Goal: Task Accomplishment & Management: Complete application form

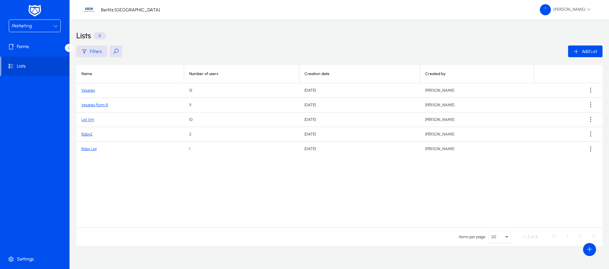
click at [52, 25] on div "Marketing" at bounding box center [33, 26] width 42 height 8
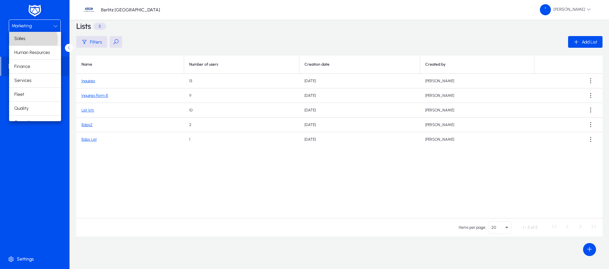
click at [33, 40] on mat-option "Sales" at bounding box center [35, 39] width 52 height 14
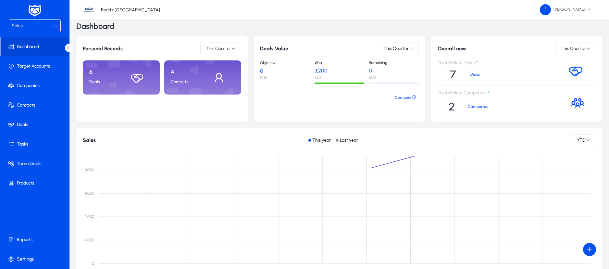
click at [47, 25] on div "Sales" at bounding box center [33, 26] width 42 height 8
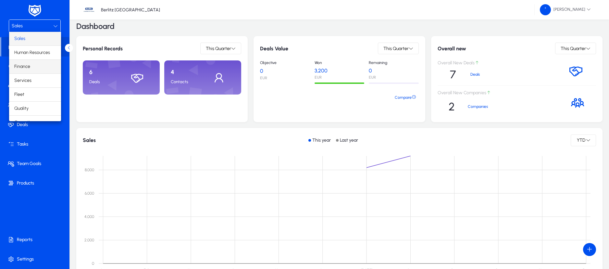
click at [34, 65] on mat-option "Finance" at bounding box center [35, 67] width 52 height 14
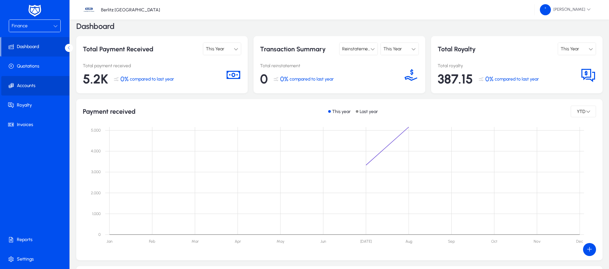
click at [27, 86] on span "Accounts" at bounding box center [35, 85] width 69 height 6
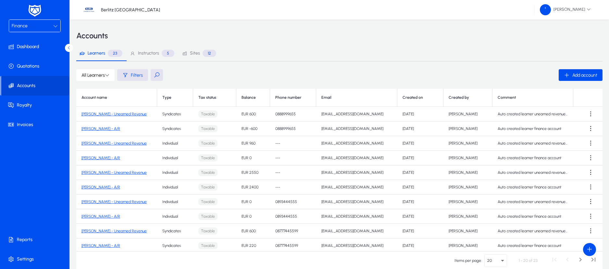
click at [113, 128] on link "[PERSON_NAME] - A/R" at bounding box center [100, 128] width 39 height 5
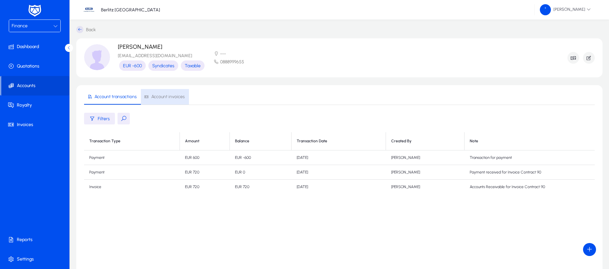
click at [166, 97] on span "Account invoices" at bounding box center [167, 96] width 33 height 5
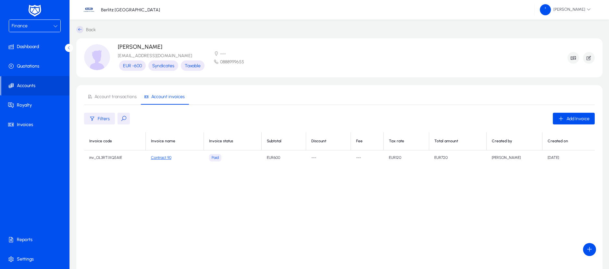
click at [117, 96] on span "Account transactions" at bounding box center [115, 96] width 42 height 5
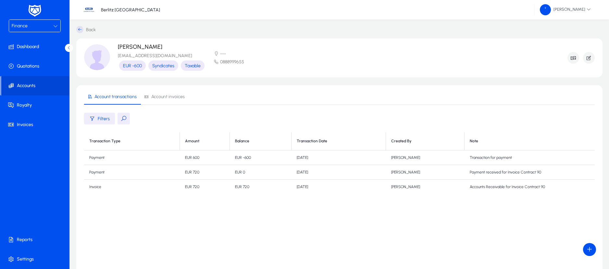
click at [79, 28] on icon at bounding box center [79, 29] width 7 height 7
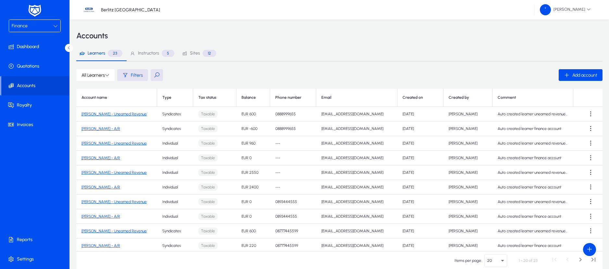
click at [124, 112] on link "[PERSON_NAME] - Unearned Revenue" at bounding box center [113, 114] width 65 height 5
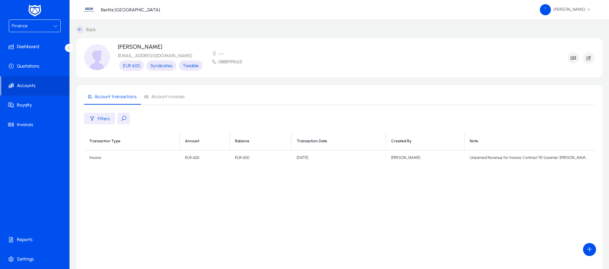
click at [81, 30] on icon at bounding box center [79, 29] width 7 height 7
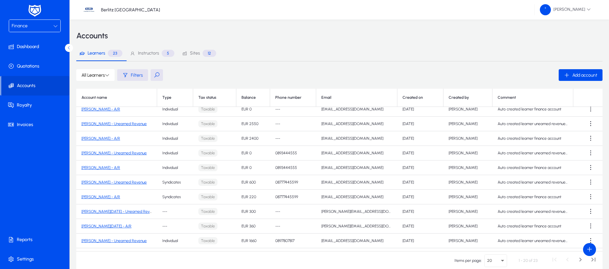
scroll to position [97, 0]
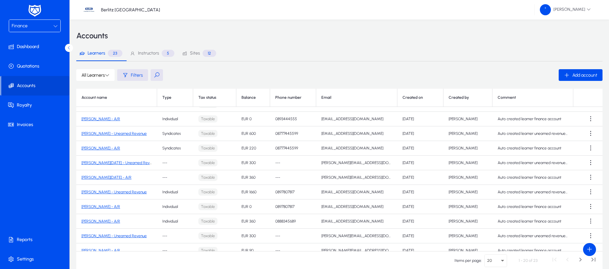
click at [112, 191] on link "[PERSON_NAME] - Unearned Revenue" at bounding box center [113, 192] width 65 height 5
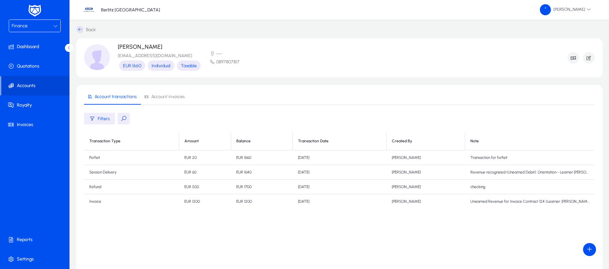
click at [30, 27] on div "Finance" at bounding box center [33, 26] width 42 height 8
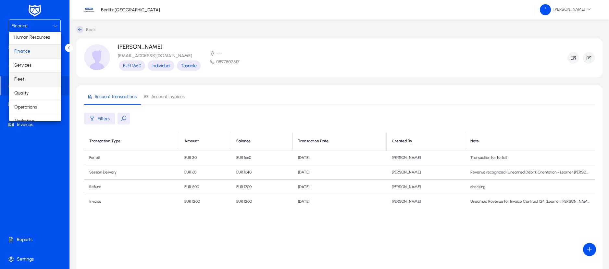
scroll to position [22, 0]
click at [36, 101] on span "Operations" at bounding box center [25, 100] width 23 height 8
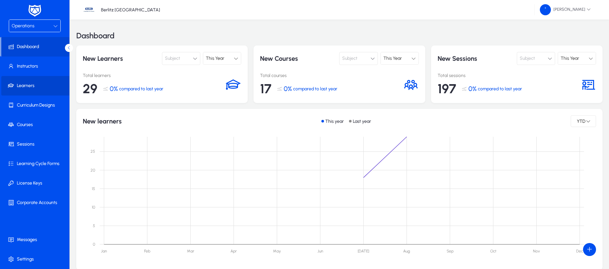
click at [28, 86] on span "Learners" at bounding box center [35, 85] width 69 height 6
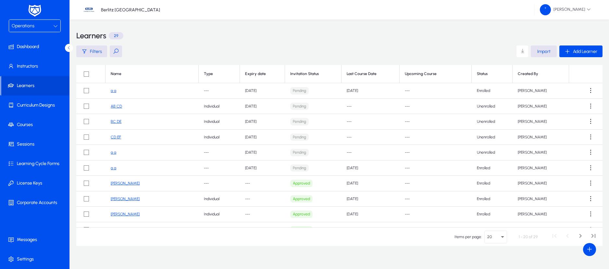
click at [118, 51] on button at bounding box center [116, 51] width 12 height 12
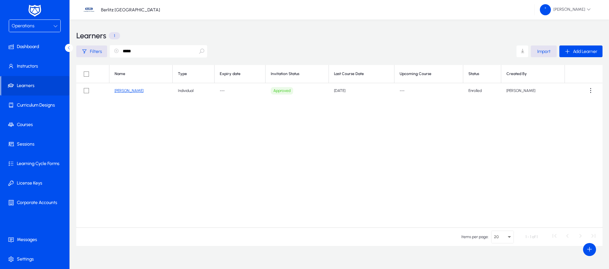
type input "*****"
click at [142, 90] on link "[PERSON_NAME]" at bounding box center [129, 90] width 29 height 5
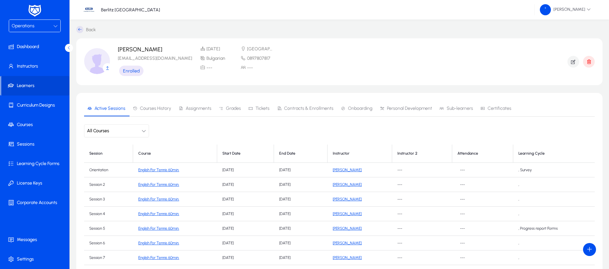
click at [319, 106] on span "Contracts & Enrollments" at bounding box center [308, 108] width 49 height 5
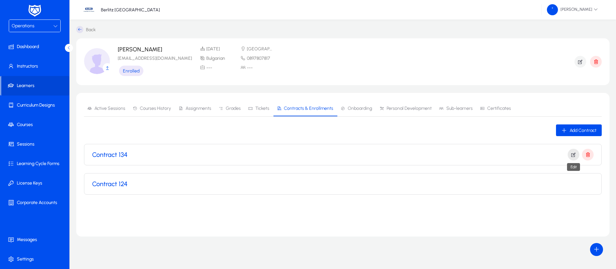
click at [573, 156] on icon "button" at bounding box center [574, 155] width 6 height 6
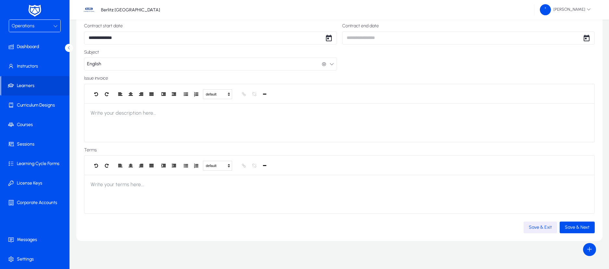
scroll to position [65, 0]
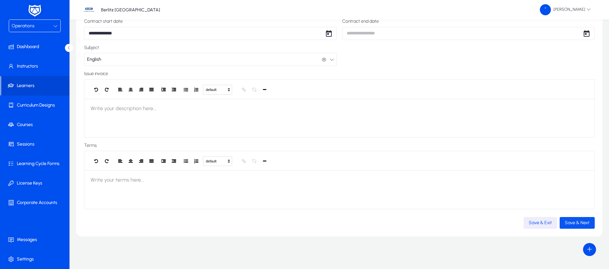
click at [581, 225] on span "Save & Next" at bounding box center [577, 223] width 25 height 6
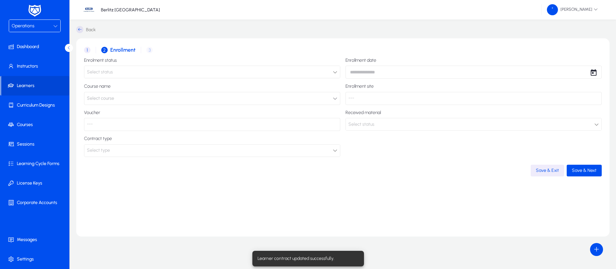
click at [164, 70] on div "Select status" at bounding box center [210, 72] width 246 height 8
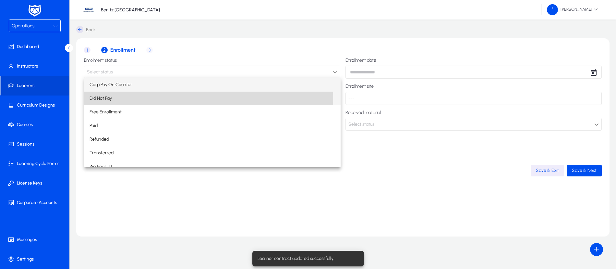
click at [140, 98] on mat-option "Did Not Pay" at bounding box center [212, 99] width 256 height 14
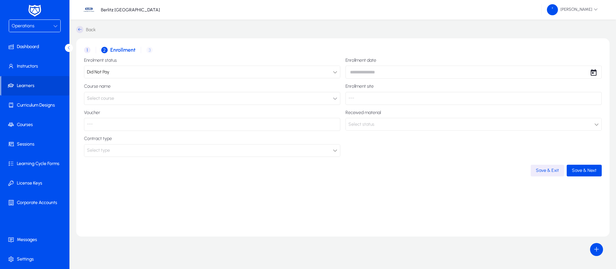
click at [369, 72] on body "Operations Dashboard Instructors Learners Curriculum Designs Courses Sessions L…" at bounding box center [308, 134] width 616 height 269
click at [405, 171] on span "28" at bounding box center [407, 171] width 12 height 12
type input "**********"
click at [365, 97] on p "---" at bounding box center [474, 98] width 256 height 13
click at [357, 100] on p "---" at bounding box center [474, 98] width 256 height 13
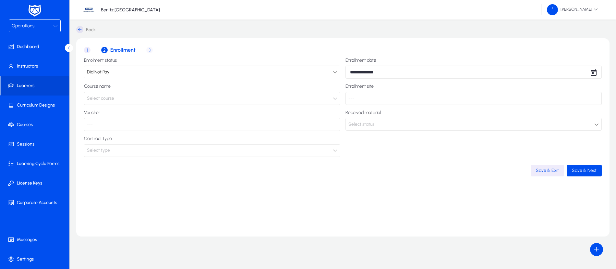
click at [210, 101] on button "Select course" at bounding box center [212, 98] width 256 height 13
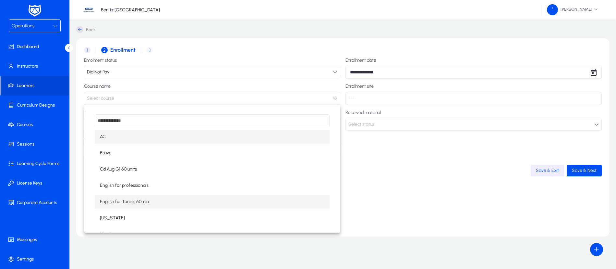
click at [119, 202] on span "English for Tennis 60min." at bounding box center [125, 202] width 50 height 8
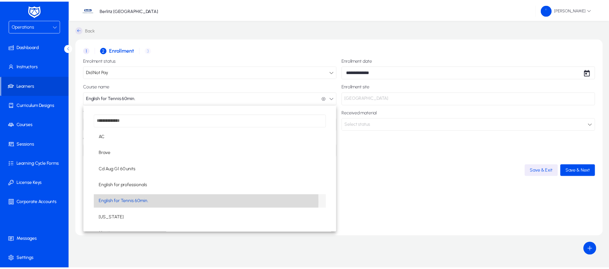
scroll to position [0, 0]
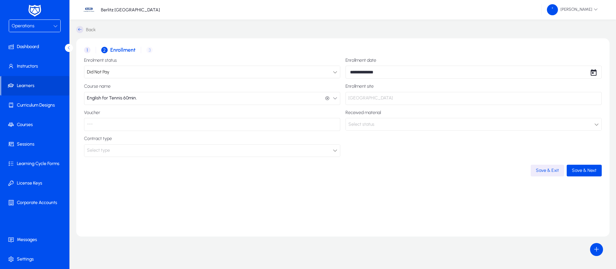
click at [367, 93] on p "[GEOGRAPHIC_DATA]" at bounding box center [474, 98] width 256 height 13
click at [371, 97] on p "[GEOGRAPHIC_DATA]" at bounding box center [474, 98] width 256 height 13
click at [363, 125] on span "Select status" at bounding box center [362, 124] width 26 height 6
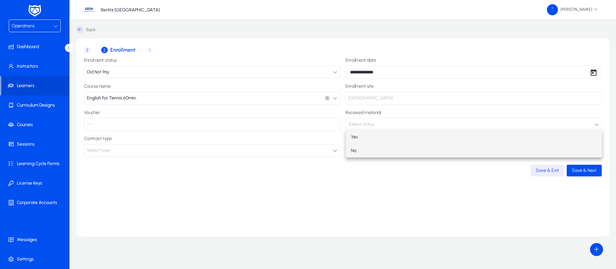
click at [357, 150] on mat-option "No" at bounding box center [474, 151] width 256 height 14
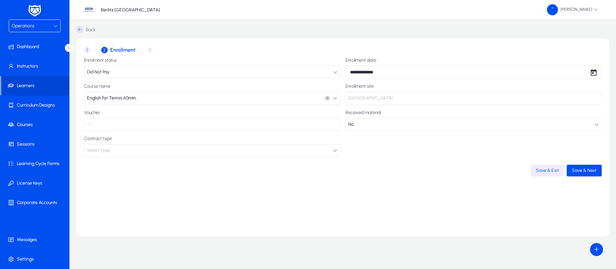
click at [169, 126] on p "---" at bounding box center [212, 124] width 256 height 13
click at [149, 152] on div "Select type" at bounding box center [210, 150] width 246 height 8
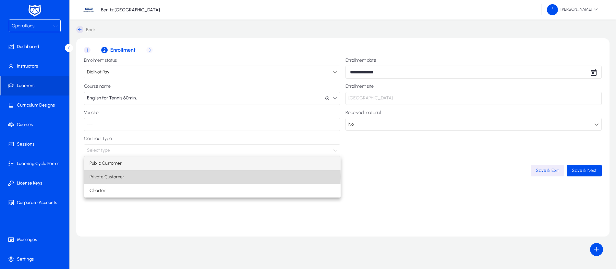
click at [137, 176] on mat-option "Private Customer" at bounding box center [212, 177] width 256 height 14
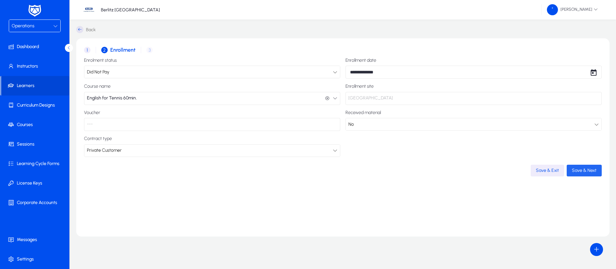
click at [578, 168] on span "Save & Next" at bounding box center [584, 170] width 25 height 6
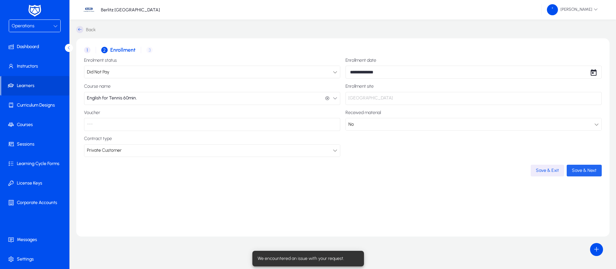
click at [590, 169] on span "Save & Next" at bounding box center [584, 170] width 25 height 6
click at [588, 171] on span "Save & Next" at bounding box center [584, 170] width 25 height 6
click at [148, 49] on div "1 Contract 2 Enrollment 3 Invoice details" at bounding box center [343, 50] width 518 height 16
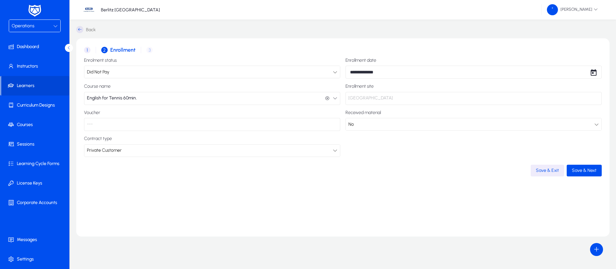
click at [334, 100] on button "English for Tennis 60min. English for Tennis 60min." at bounding box center [212, 98] width 256 height 13
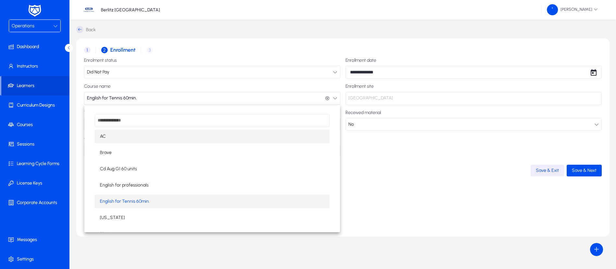
click at [127, 136] on mat-option "AC" at bounding box center [212, 137] width 235 height 14
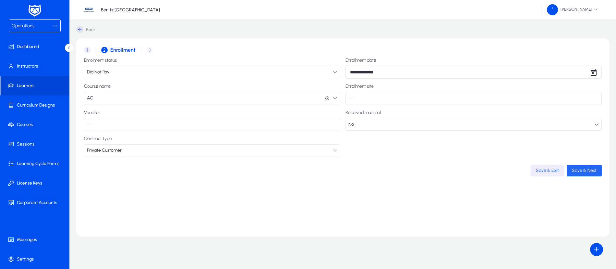
click at [581, 168] on span "Save & Next" at bounding box center [584, 170] width 25 height 6
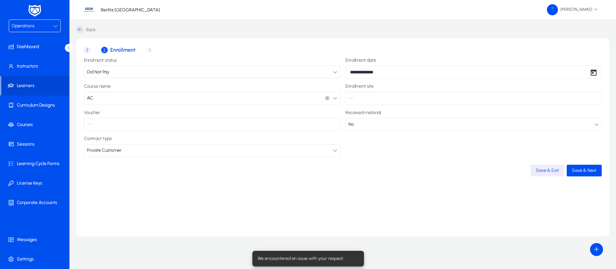
click at [90, 48] on span "1 Contract" at bounding box center [90, 50] width 12 height 6
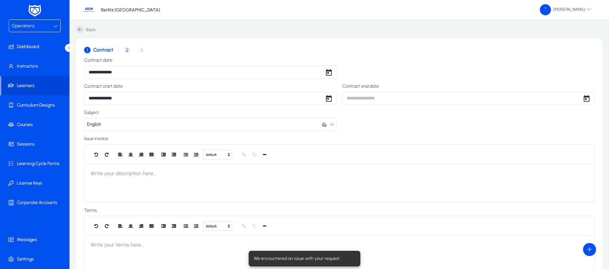
click at [82, 30] on icon at bounding box center [79, 29] width 7 height 7
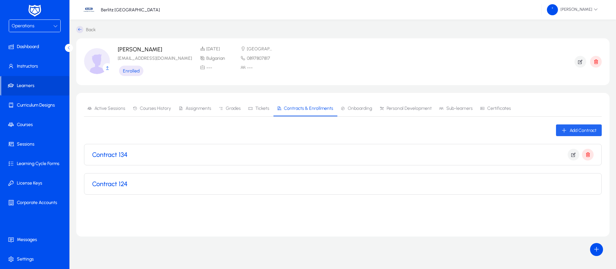
click at [586, 130] on span "Add Contract" at bounding box center [583, 131] width 27 height 6
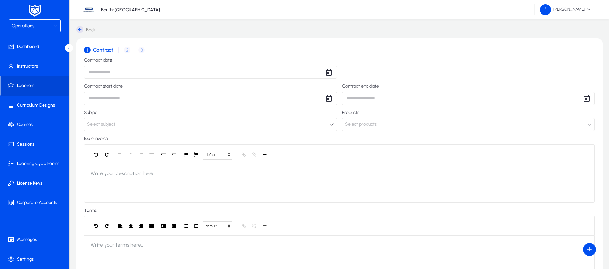
click at [95, 75] on body "Operations Dashboard Instructors Learners Curriculum Designs Courses Sessions L…" at bounding box center [304, 134] width 609 height 269
click at [147, 172] on span "28" at bounding box center [145, 171] width 12 height 12
type input "**********"
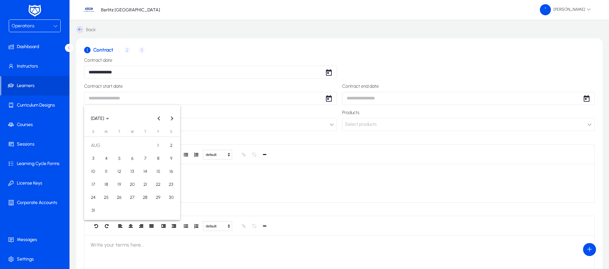
click at [242, 100] on body "**********" at bounding box center [304, 134] width 609 height 269
click at [148, 196] on span "28" at bounding box center [145, 198] width 12 height 12
type input "**********"
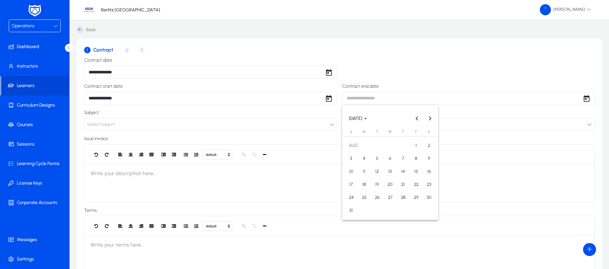
click at [365, 96] on body "**********" at bounding box center [304, 134] width 609 height 269
click at [401, 192] on span "28" at bounding box center [403, 198] width 12 height 12
type input "**********"
click at [147, 120] on button "Select subject" at bounding box center [210, 124] width 253 height 13
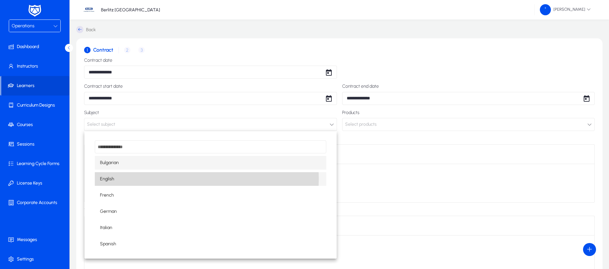
click at [121, 179] on mat-option "English" at bounding box center [210, 179] width 231 height 14
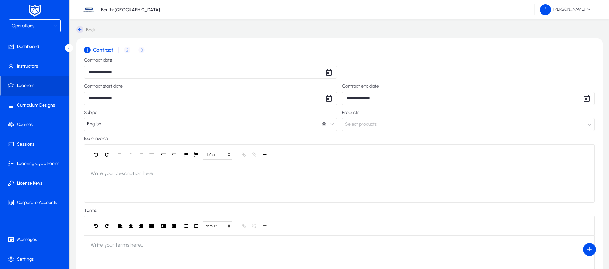
click at [383, 125] on button "Select products" at bounding box center [468, 124] width 253 height 13
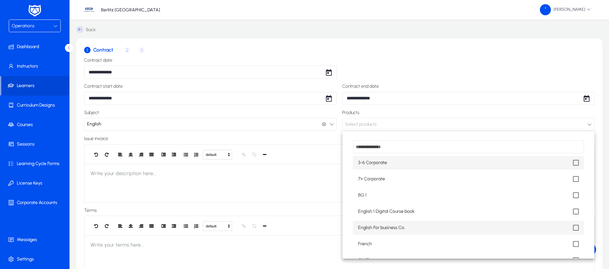
scroll to position [49, 0]
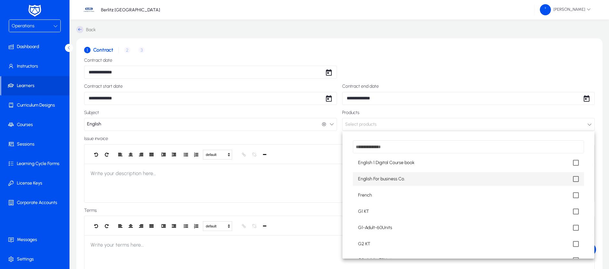
click at [373, 179] on span "English For business Co." at bounding box center [381, 179] width 47 height 8
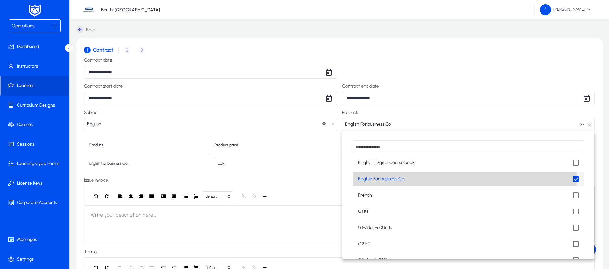
scroll to position [0, 0]
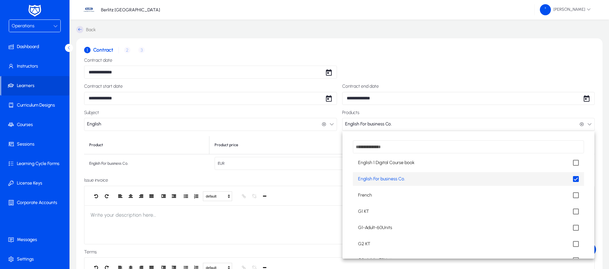
click at [126, 215] on div at bounding box center [304, 134] width 609 height 269
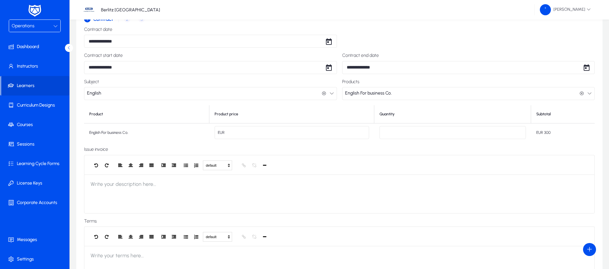
scroll to position [106, 0]
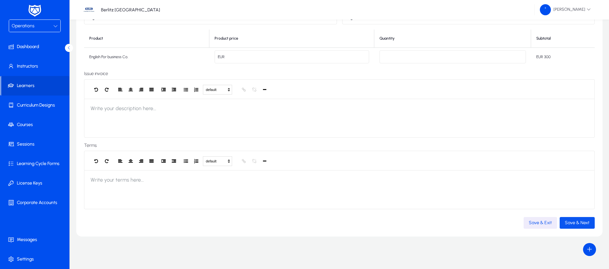
click at [581, 223] on span "Save & Next" at bounding box center [577, 223] width 25 height 6
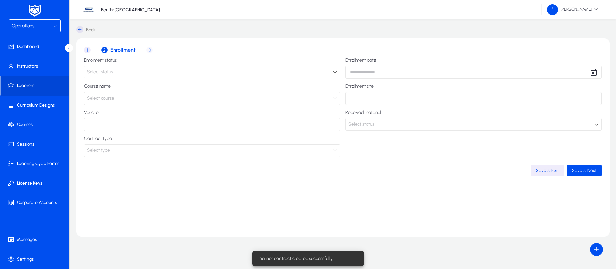
click at [194, 70] on div "Select status" at bounding box center [210, 72] width 246 height 8
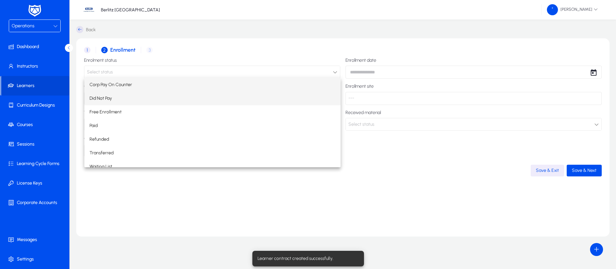
click at [128, 99] on mat-option "Did Not Pay" at bounding box center [212, 99] width 256 height 14
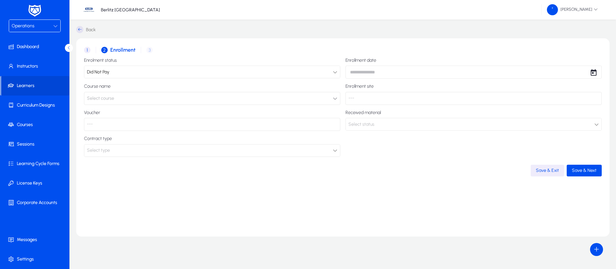
click at [360, 74] on body "Operations Dashboard Instructors Learners Curriculum Designs Courses Sessions L…" at bounding box center [308, 134] width 616 height 269
click at [405, 171] on span "28" at bounding box center [407, 171] width 12 height 12
type input "**********"
click at [171, 95] on button "Select course" at bounding box center [212, 98] width 256 height 13
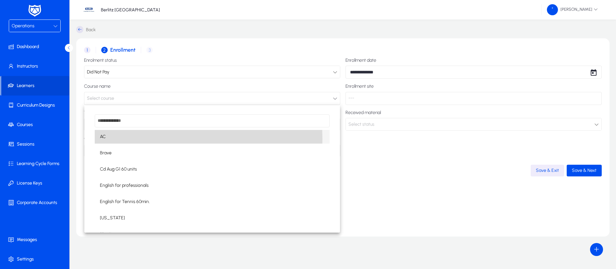
click at [141, 139] on mat-option "AC" at bounding box center [212, 137] width 235 height 14
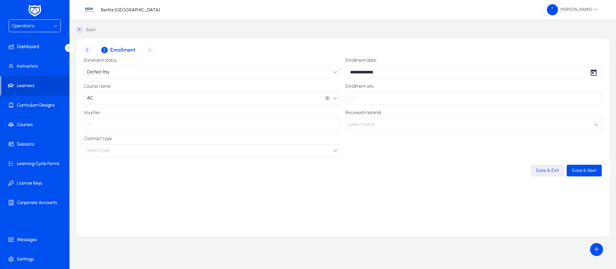
click at [365, 100] on p "---" at bounding box center [474, 98] width 256 height 13
click at [368, 122] on span "Select status" at bounding box center [362, 124] width 26 height 6
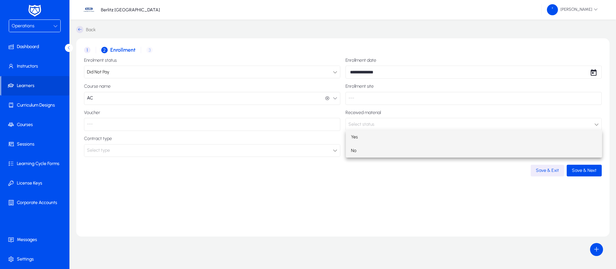
click at [371, 147] on mat-option "No" at bounding box center [474, 151] width 256 height 14
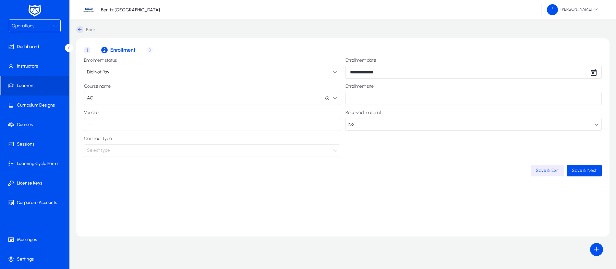
click at [328, 97] on icon "button" at bounding box center [327, 98] width 5 height 5
click at [588, 170] on span "Save & Next" at bounding box center [584, 170] width 25 height 6
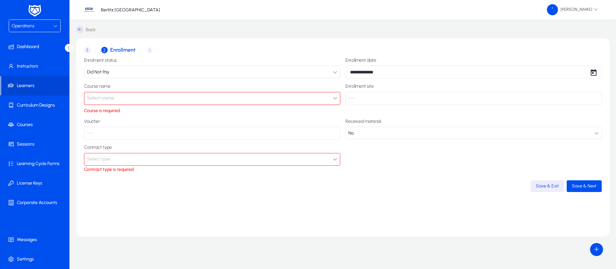
click at [333, 159] on icon at bounding box center [335, 159] width 5 height 5
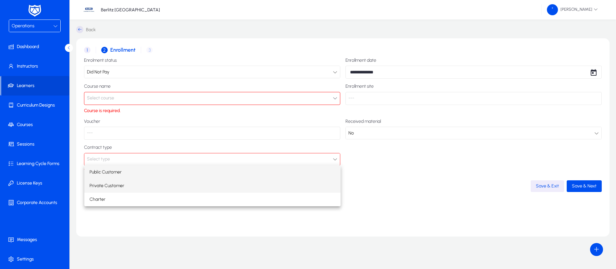
click at [193, 188] on mat-option "Private Customer" at bounding box center [212, 186] width 256 height 14
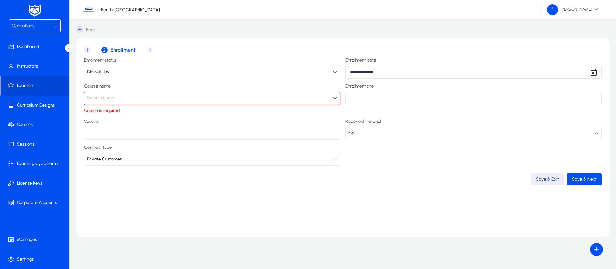
click at [189, 97] on button "Select course" at bounding box center [212, 98] width 256 height 13
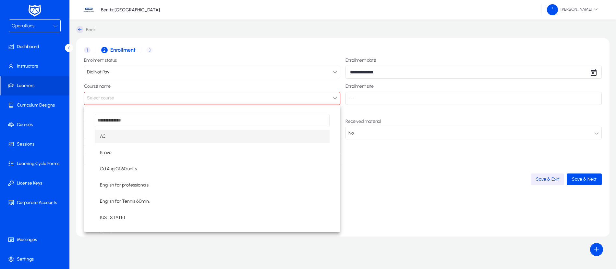
click at [144, 142] on mat-option "AC" at bounding box center [212, 137] width 235 height 14
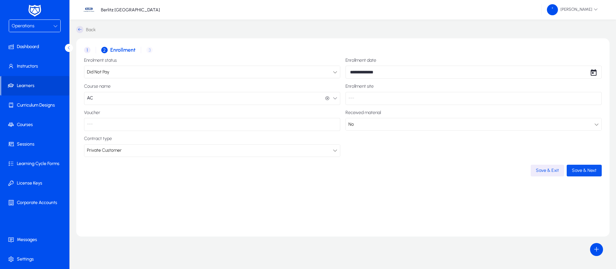
click at [591, 173] on span "button" at bounding box center [584, 171] width 35 height 16
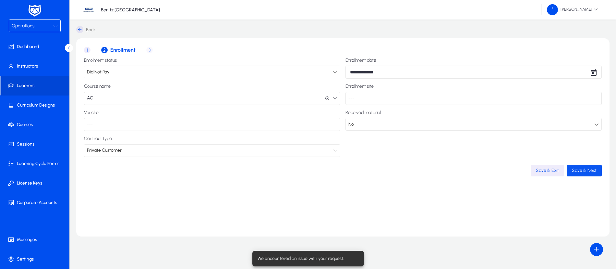
click at [590, 170] on span "Save & Next" at bounding box center [584, 170] width 25 height 6
click at [147, 49] on div "1 Contract 2 Enrollment 3 Invoice details" at bounding box center [343, 50] width 518 height 16
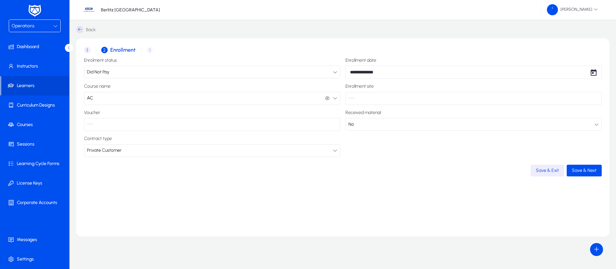
click at [173, 95] on button "AC AC" at bounding box center [212, 98] width 256 height 13
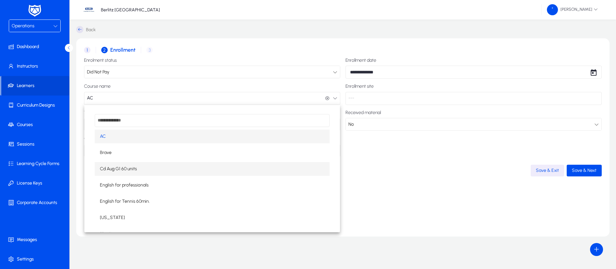
scroll to position [38, 0]
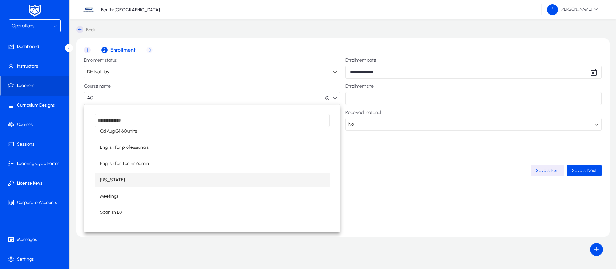
click at [134, 179] on mat-option "[US_STATE]" at bounding box center [212, 180] width 235 height 14
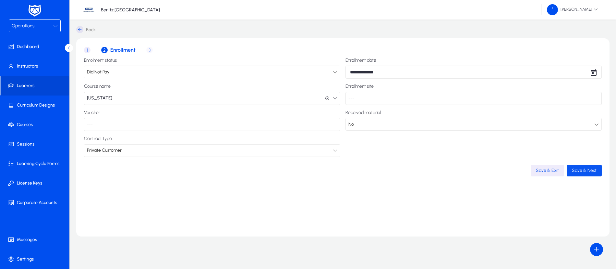
click at [586, 171] on span "Save & Next" at bounding box center [584, 170] width 25 height 6
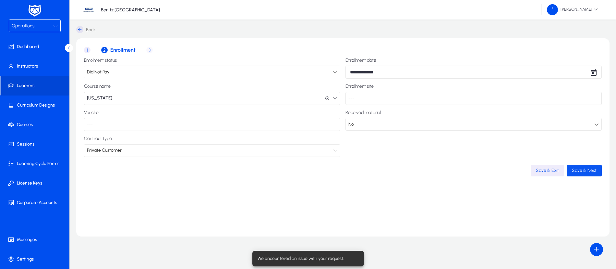
click at [586, 171] on span "Save & Next" at bounding box center [584, 170] width 25 height 6
click at [334, 98] on icon "button" at bounding box center [335, 98] width 5 height 5
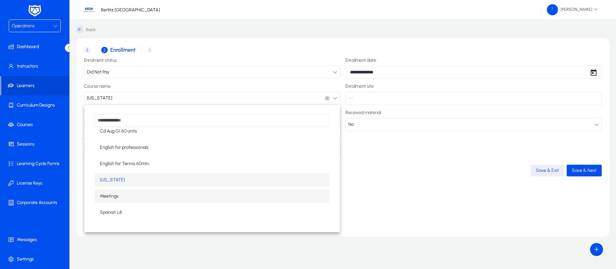
click at [144, 190] on mat-option "Meetings" at bounding box center [212, 196] width 235 height 14
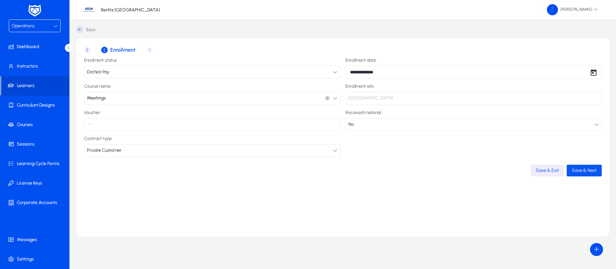
click at [586, 168] on span "Save & Next" at bounding box center [584, 170] width 25 height 6
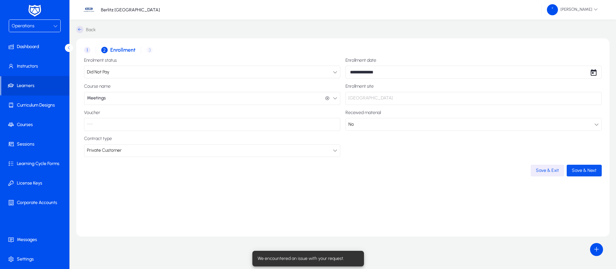
click at [586, 168] on span "Save & Next" at bounding box center [584, 170] width 25 height 6
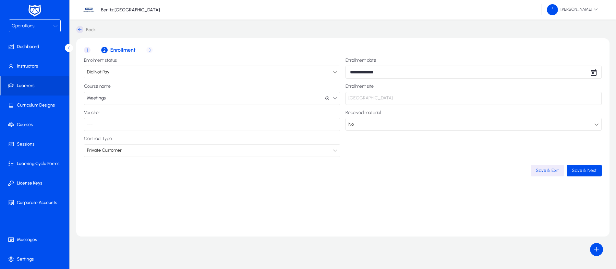
click at [55, 25] on icon at bounding box center [55, 26] width 5 height 5
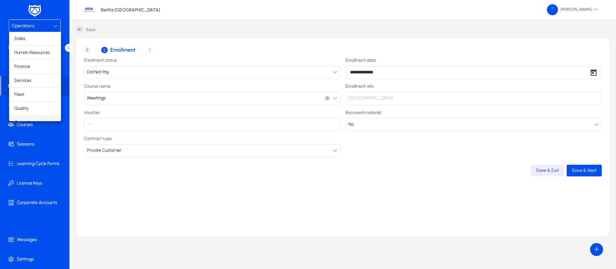
scroll to position [8, 0]
click at [35, 57] on mat-option "Finance" at bounding box center [35, 59] width 52 height 14
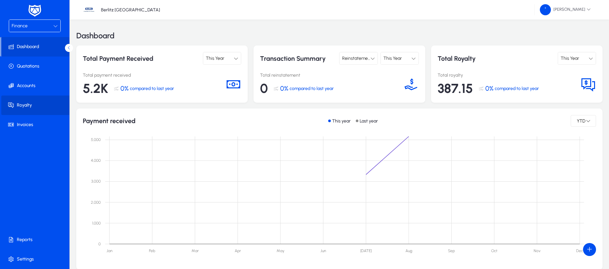
click at [35, 105] on span "Royalty" at bounding box center [35, 105] width 69 height 6
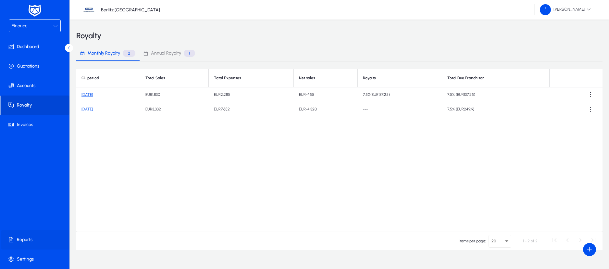
click at [30, 237] on span "Reports" at bounding box center [35, 239] width 69 height 6
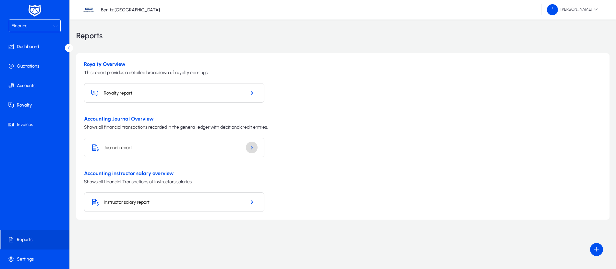
click at [255, 146] on span "button" at bounding box center [252, 148] width 12 height 16
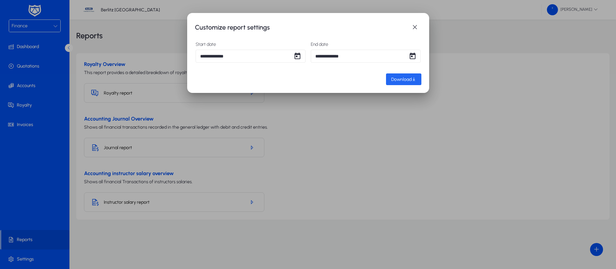
click at [404, 75] on span "button" at bounding box center [403, 79] width 35 height 16
click at [416, 24] on span "button" at bounding box center [415, 27] width 13 height 13
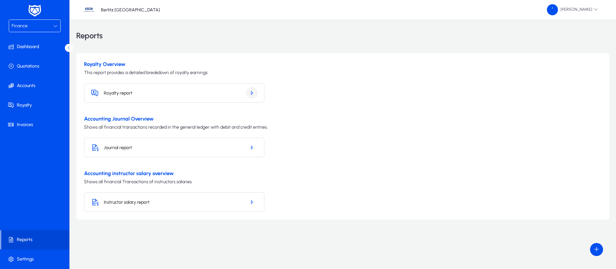
click at [252, 91] on icon "button" at bounding box center [252, 93] width 6 height 6
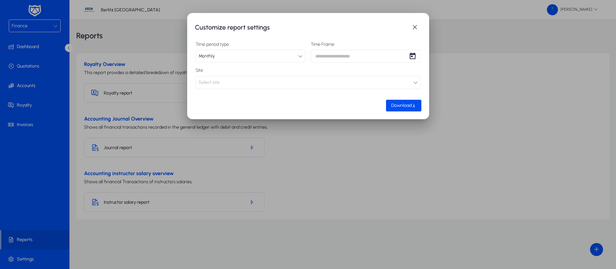
click at [403, 56] on div "Customize report settings Time period type Monthly Time Frame Site Select site …" at bounding box center [308, 134] width 616 height 269
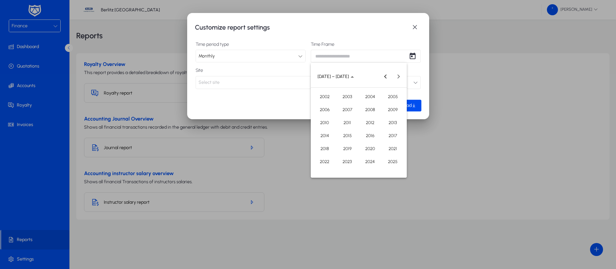
click at [392, 160] on span "2025" at bounding box center [393, 161] width 20 height 12
click at [398, 121] on span "AUG" at bounding box center [393, 123] width 20 height 12
type input "**********"
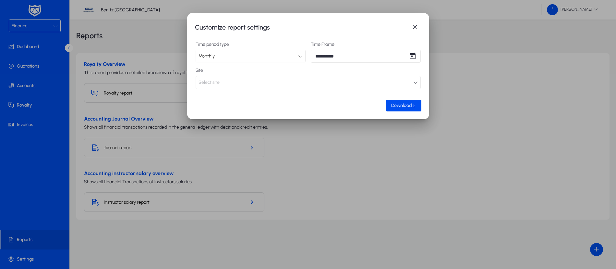
click at [413, 83] on button "Select site" at bounding box center [308, 82] width 225 height 13
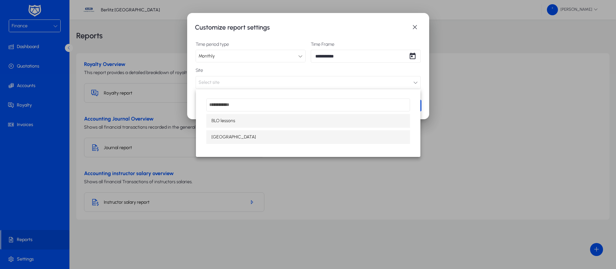
click at [294, 133] on mat-option "[GEOGRAPHIC_DATA]" at bounding box center [308, 137] width 204 height 14
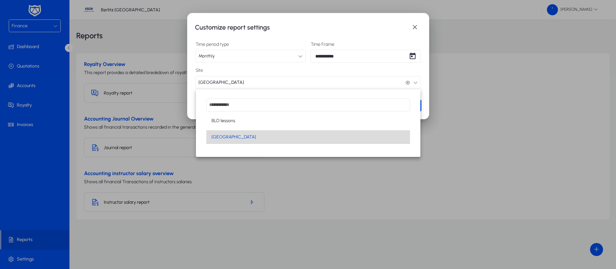
scroll to position [0, 0]
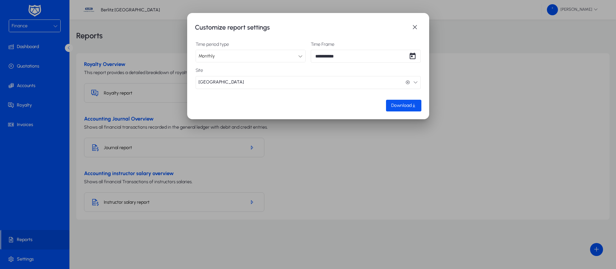
click at [395, 106] on span "Download" at bounding box center [401, 106] width 20 height 6
click at [416, 25] on span "button" at bounding box center [415, 27] width 13 height 13
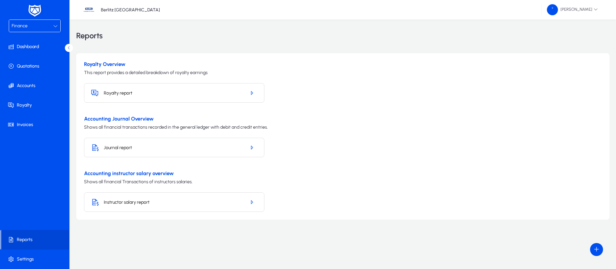
click at [47, 23] on div "Finance" at bounding box center [33, 26] width 42 height 8
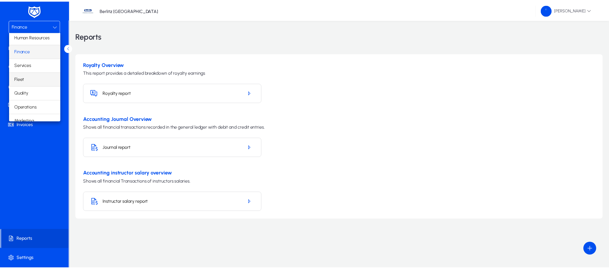
scroll to position [22, 0]
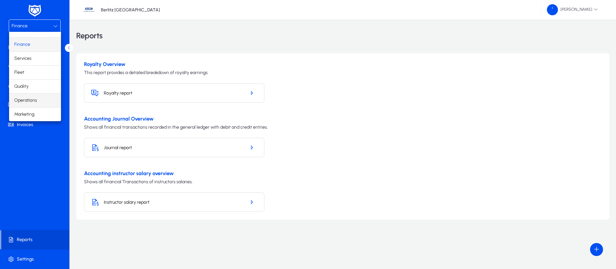
click at [31, 100] on span "Operations" at bounding box center [25, 100] width 23 height 8
